Goal: Information Seeking & Learning: Understand process/instructions

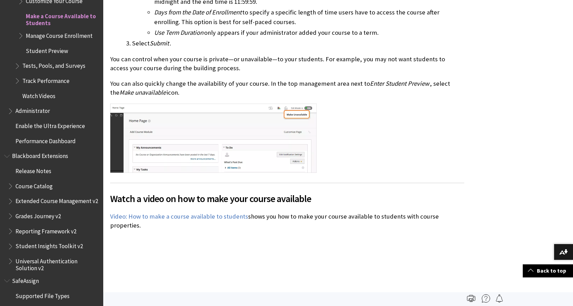
scroll to position [482, 0]
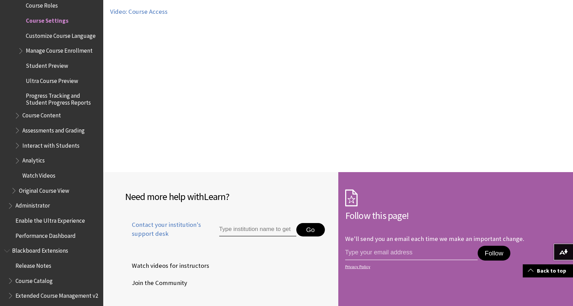
scroll to position [1583, 0]
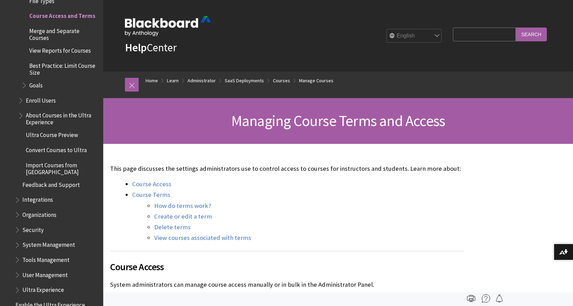
drag, startPoint x: 285, startPoint y: 195, endPoint x: 119, endPoint y: 126, distance: 179.3
copy div "Managing Course Terms and Access This page discusses the settings administrator…"
click at [203, 206] on link "How do terms work?" at bounding box center [182, 206] width 57 height 8
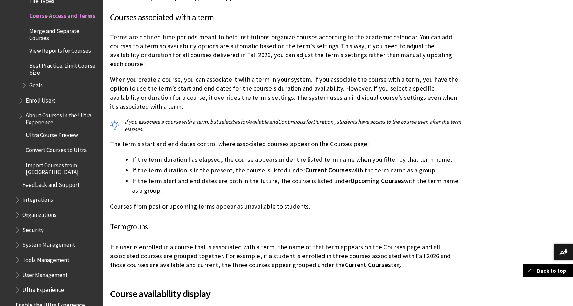
scroll to position [2410, 0]
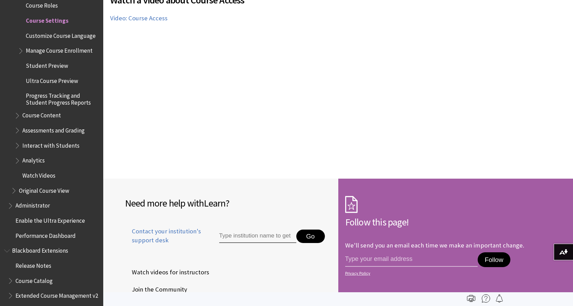
scroll to position [1790, 0]
